Goal: Task Accomplishment & Management: Use online tool/utility

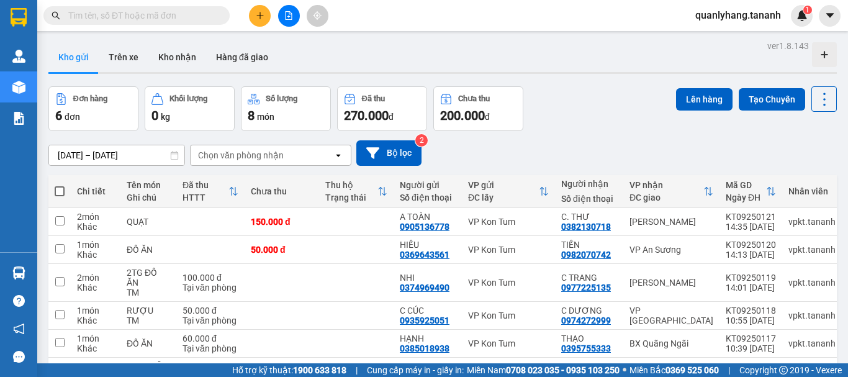
click at [151, 17] on input "text" at bounding box center [141, 16] width 146 height 14
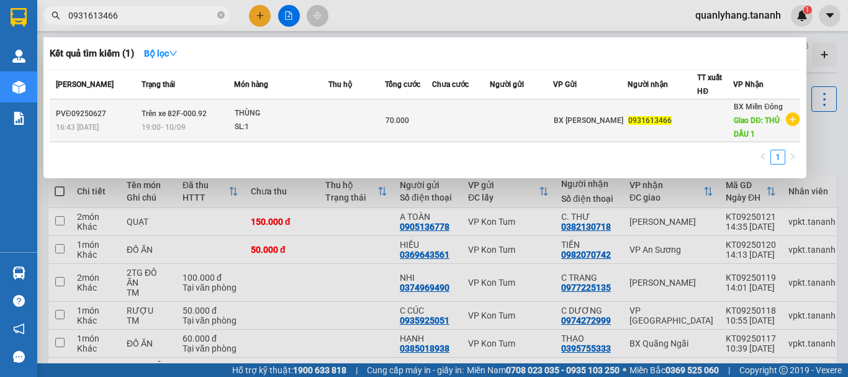
type input "0931613466"
click at [334, 127] on td at bounding box center [356, 120] width 56 height 43
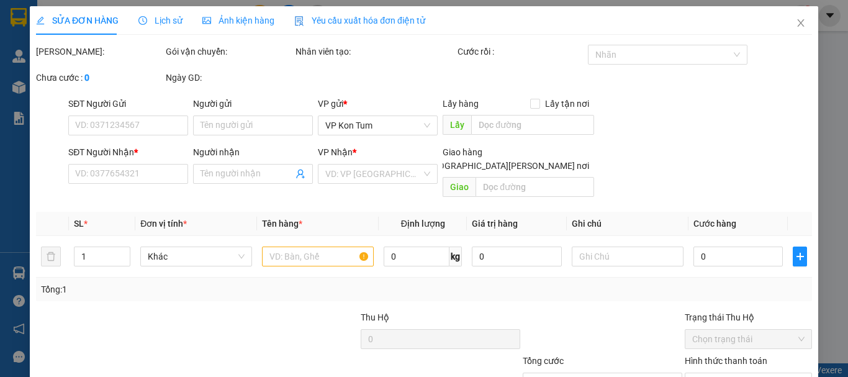
type input "0931613466"
type input "THỦ DẦU 1"
type input "70.000"
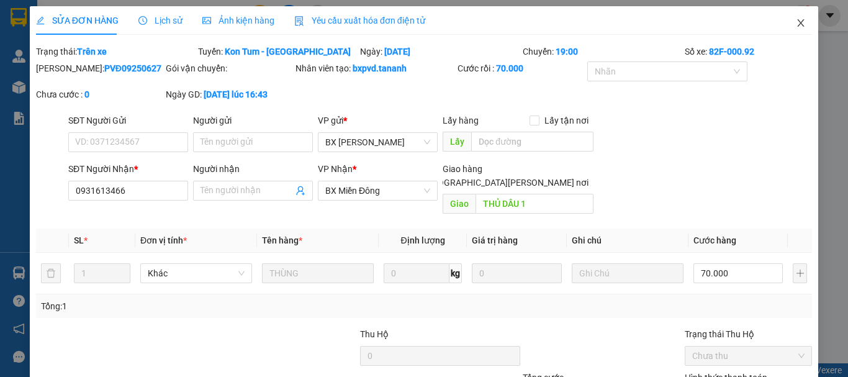
click at [796, 22] on icon "close" at bounding box center [801, 23] width 10 height 10
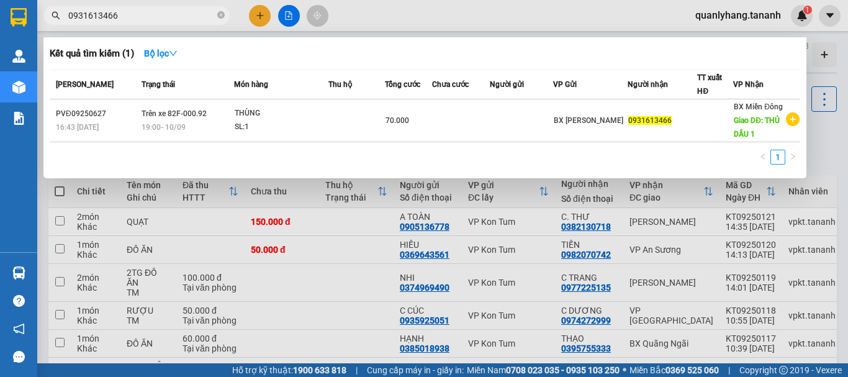
click at [168, 9] on input "0931613466" at bounding box center [141, 16] width 146 height 14
click at [839, 91] on div at bounding box center [424, 188] width 848 height 377
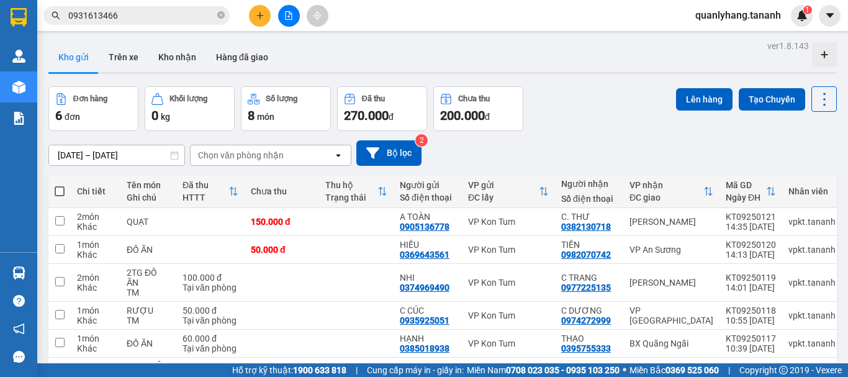
click at [143, 10] on input "0931613466" at bounding box center [141, 16] width 146 height 14
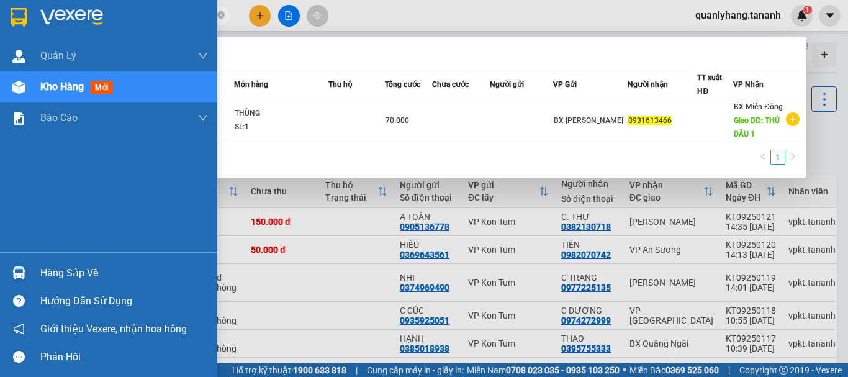
drag, startPoint x: 132, startPoint y: 17, endPoint x: 0, endPoint y: 4, distance: 132.8
click at [0, 4] on section "Kết quả [PERSON_NAME] ( 1 ) Bộ lọc Mã ĐH Trạng thái Món hàng Thu hộ [PERSON_NAM…" at bounding box center [424, 188] width 848 height 377
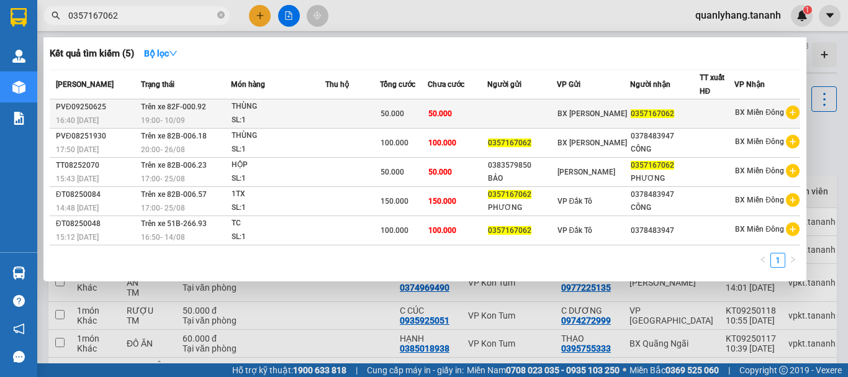
type input "0357167062"
click at [338, 113] on td at bounding box center [352, 113] width 55 height 29
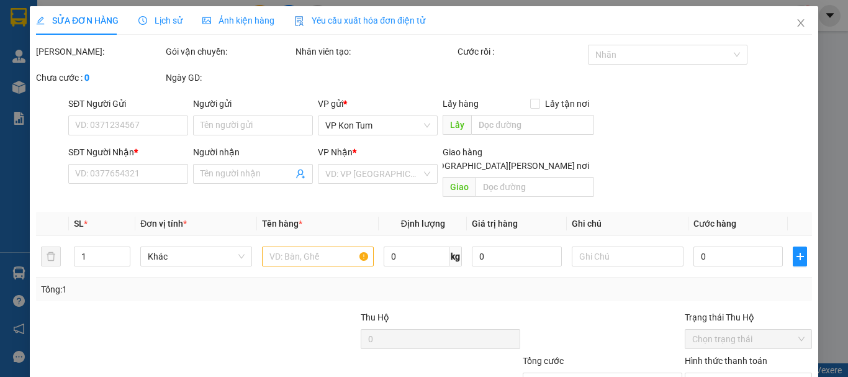
type input "0357167062"
type input "50.000"
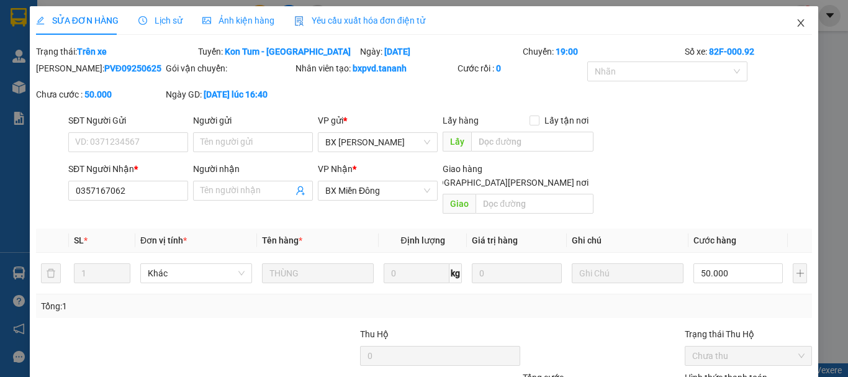
click at [797, 20] on span "Close" at bounding box center [800, 23] width 35 height 35
